Goal: Transaction & Acquisition: Purchase product/service

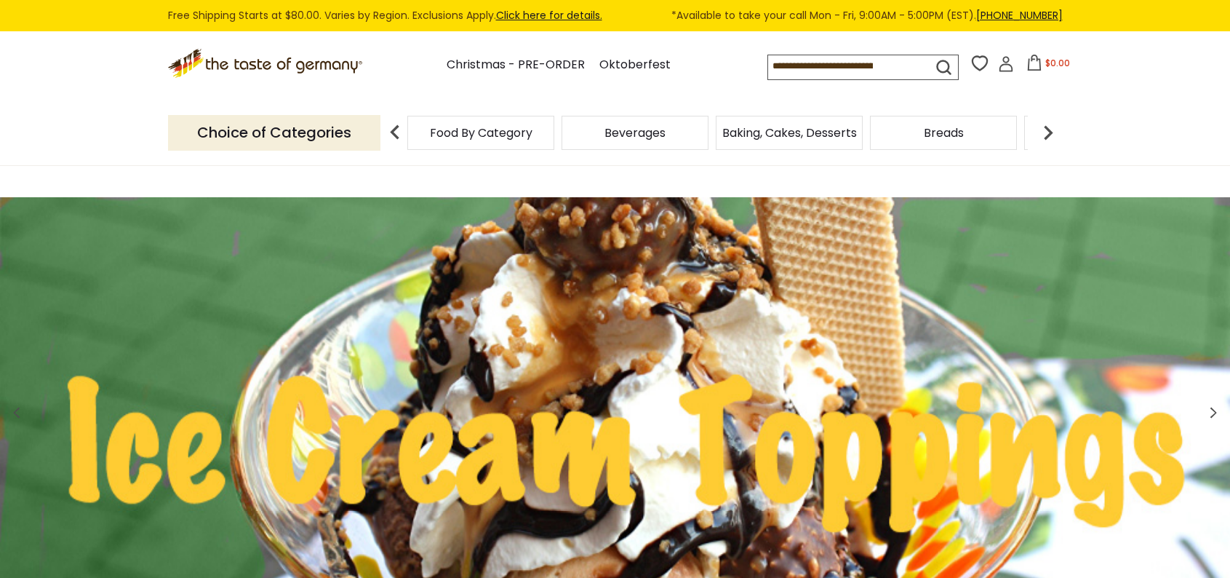
click at [934, 66] on icon "submit" at bounding box center [944, 67] width 20 height 20
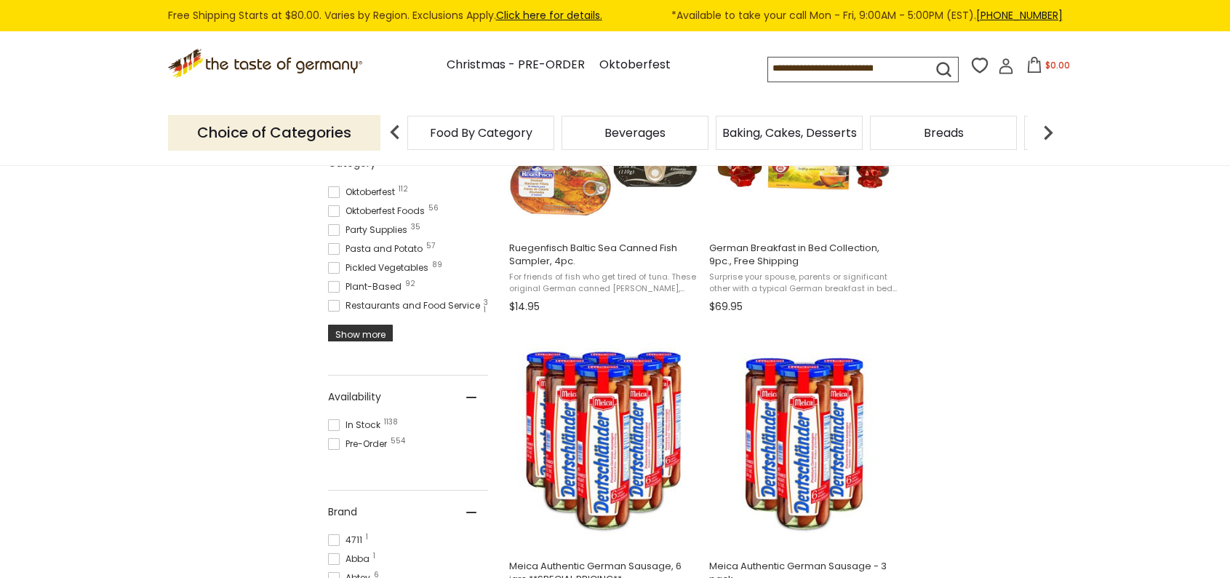
scroll to position [793, 0]
click at [859, 73] on input at bounding box center [837, 67] width 138 height 20
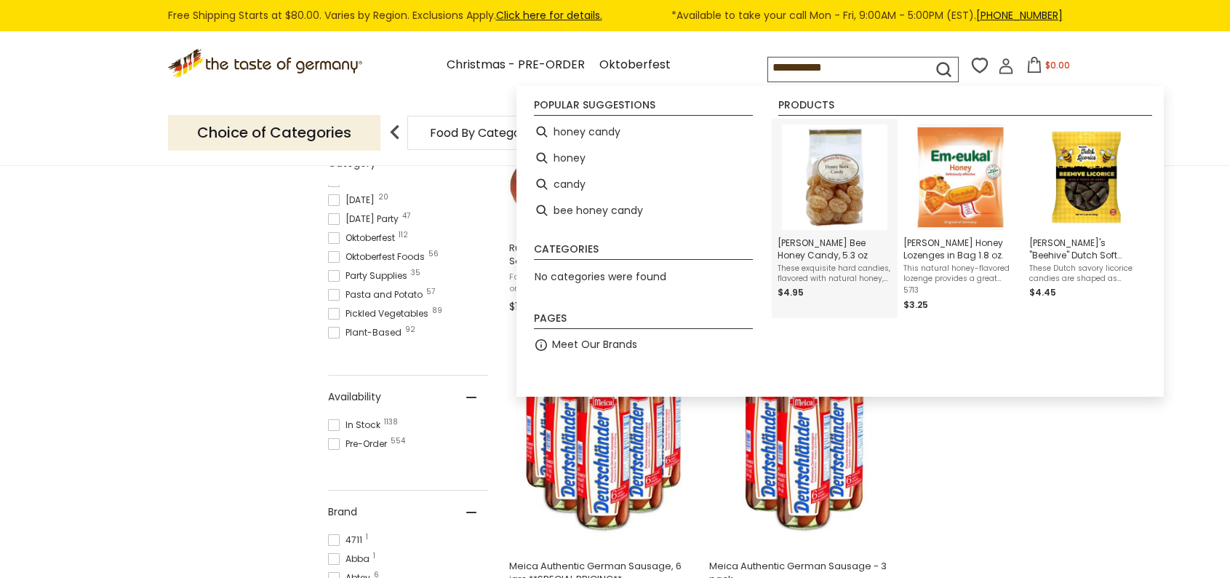
type input "**********"
click at [847, 219] on img "Hermann Bavarian Bee Honey Candy, 5.3 oz" at bounding box center [834, 176] width 105 height 105
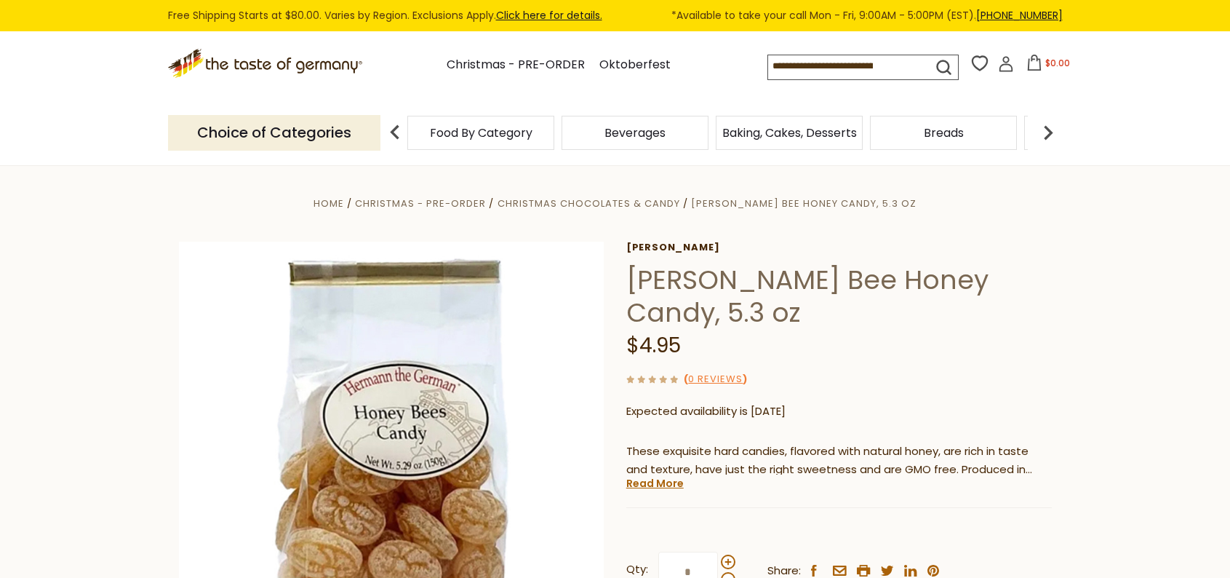
scroll to position [130, 0]
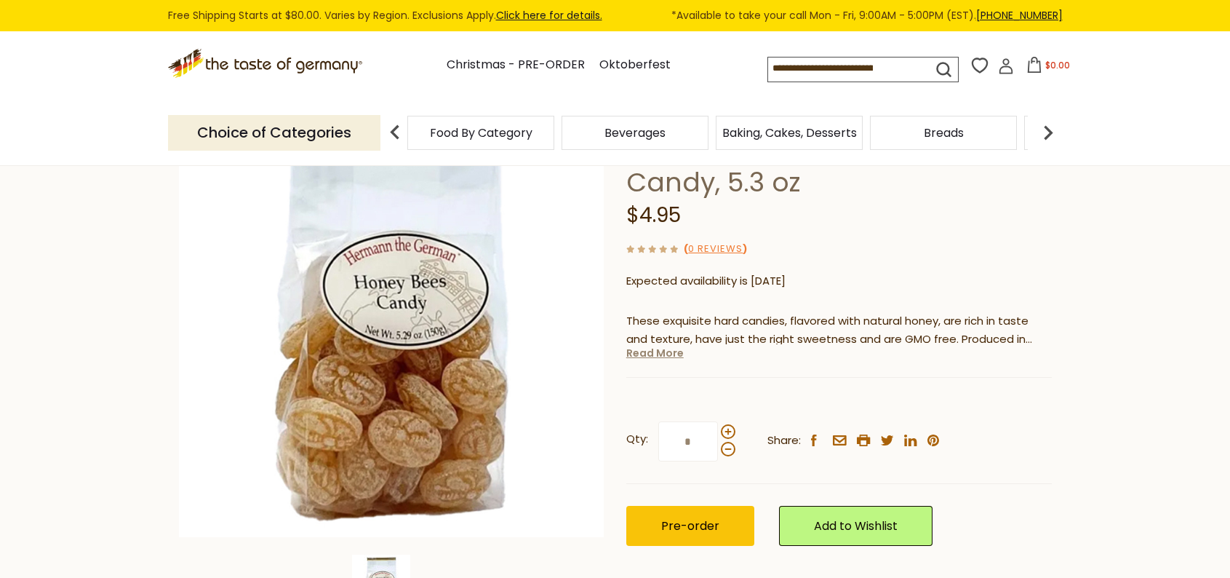
click at [659, 347] on link "Read More" at bounding box center [654, 353] width 57 height 15
